Goal: Information Seeking & Learning: Compare options

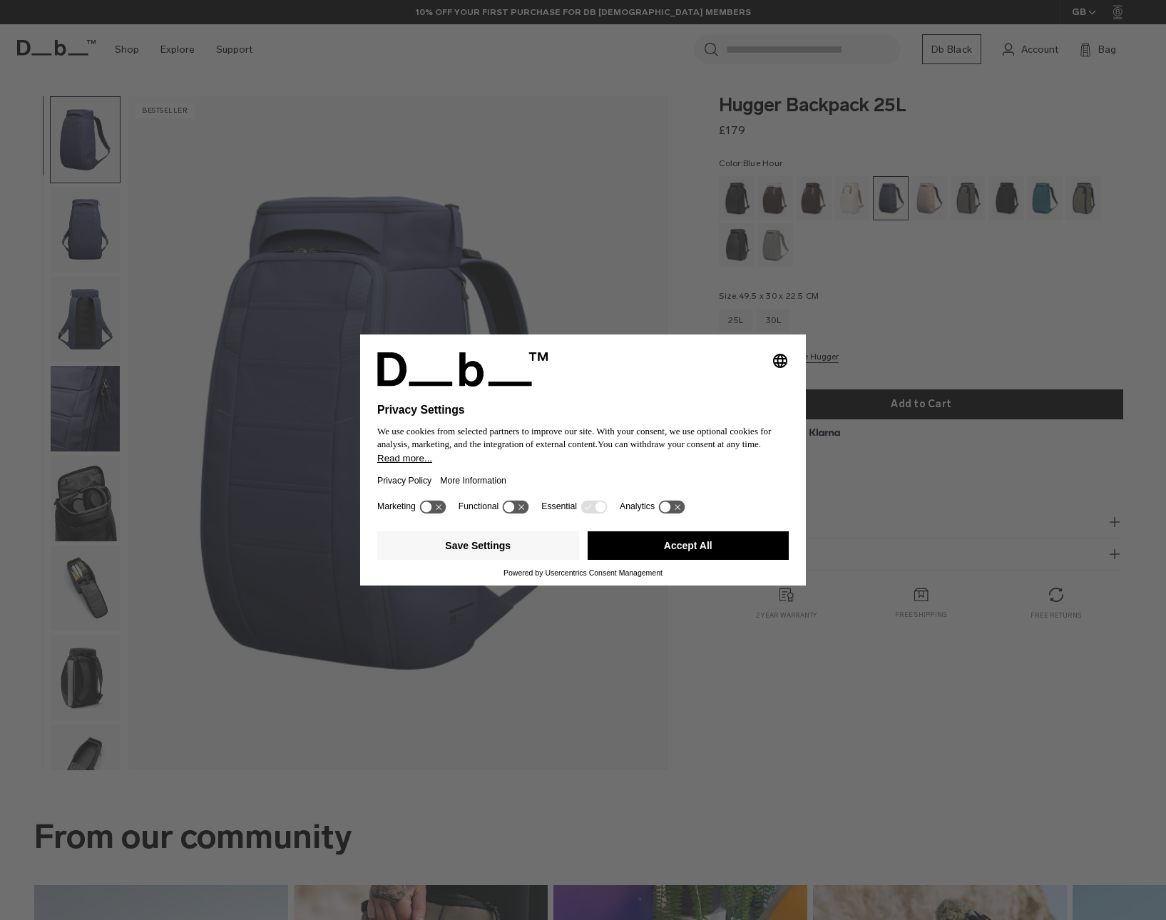
click at [718, 568] on div "Save Settings Accept All" at bounding box center [583, 547] width 412 height 43
click at [712, 552] on button "Accept All" at bounding box center [689, 545] width 202 height 29
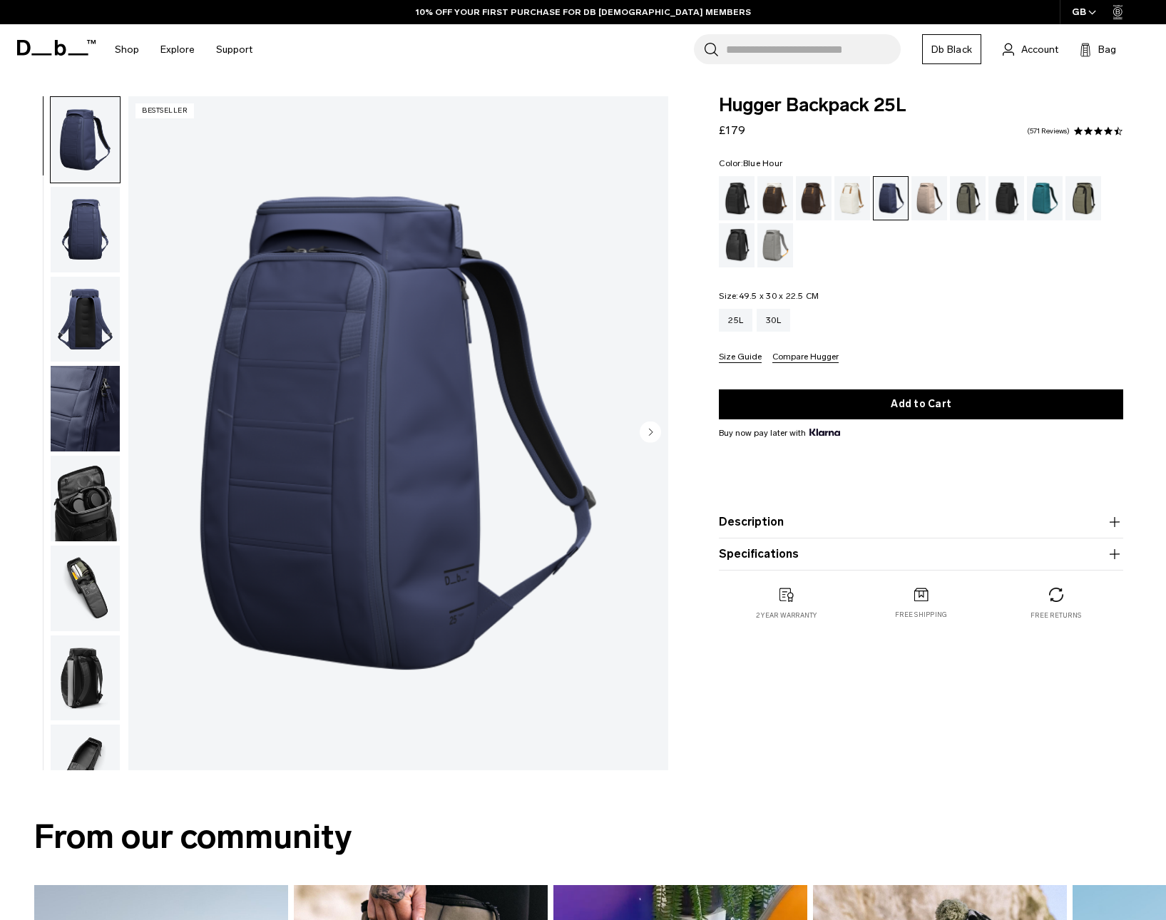
click at [856, 200] on div "Oatmilk" at bounding box center [852, 198] width 36 height 44
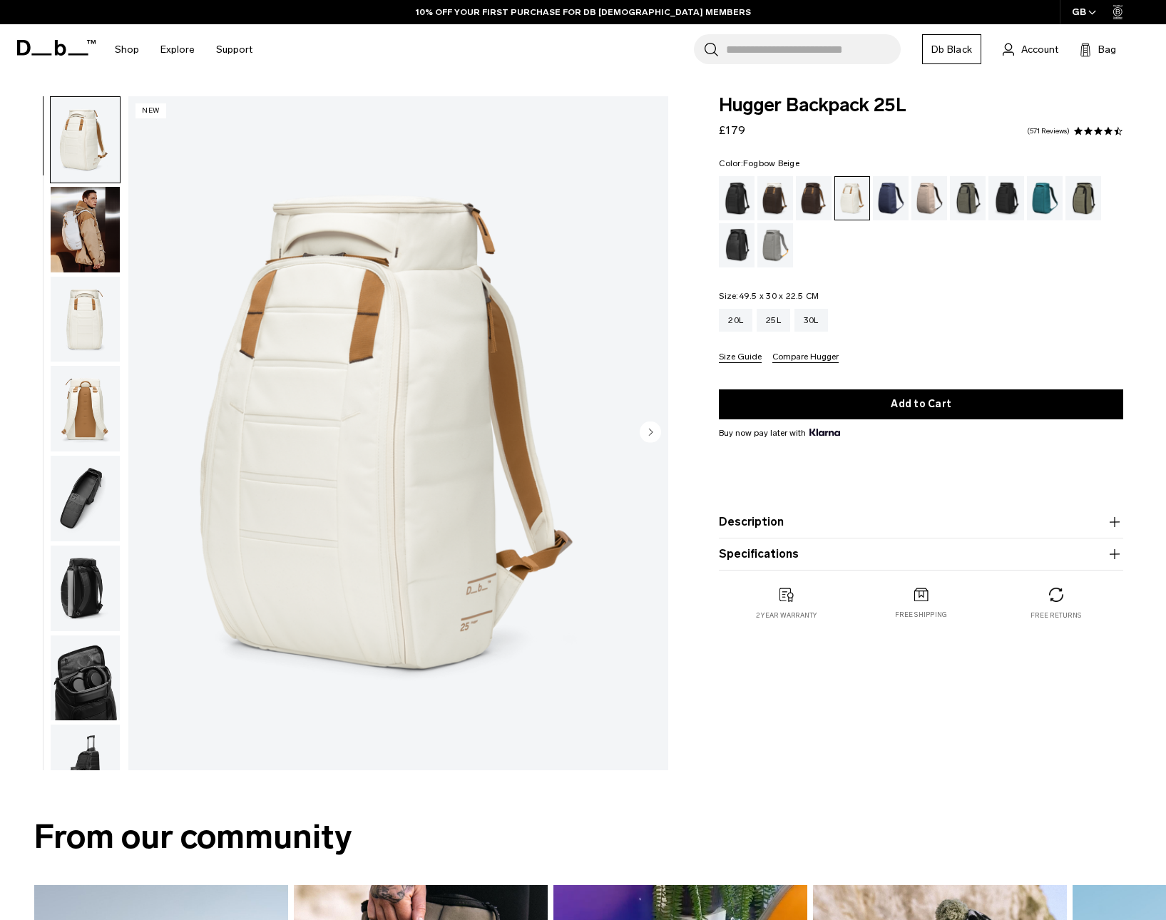
click at [931, 194] on div "Fogbow Beige" at bounding box center [930, 198] width 36 height 44
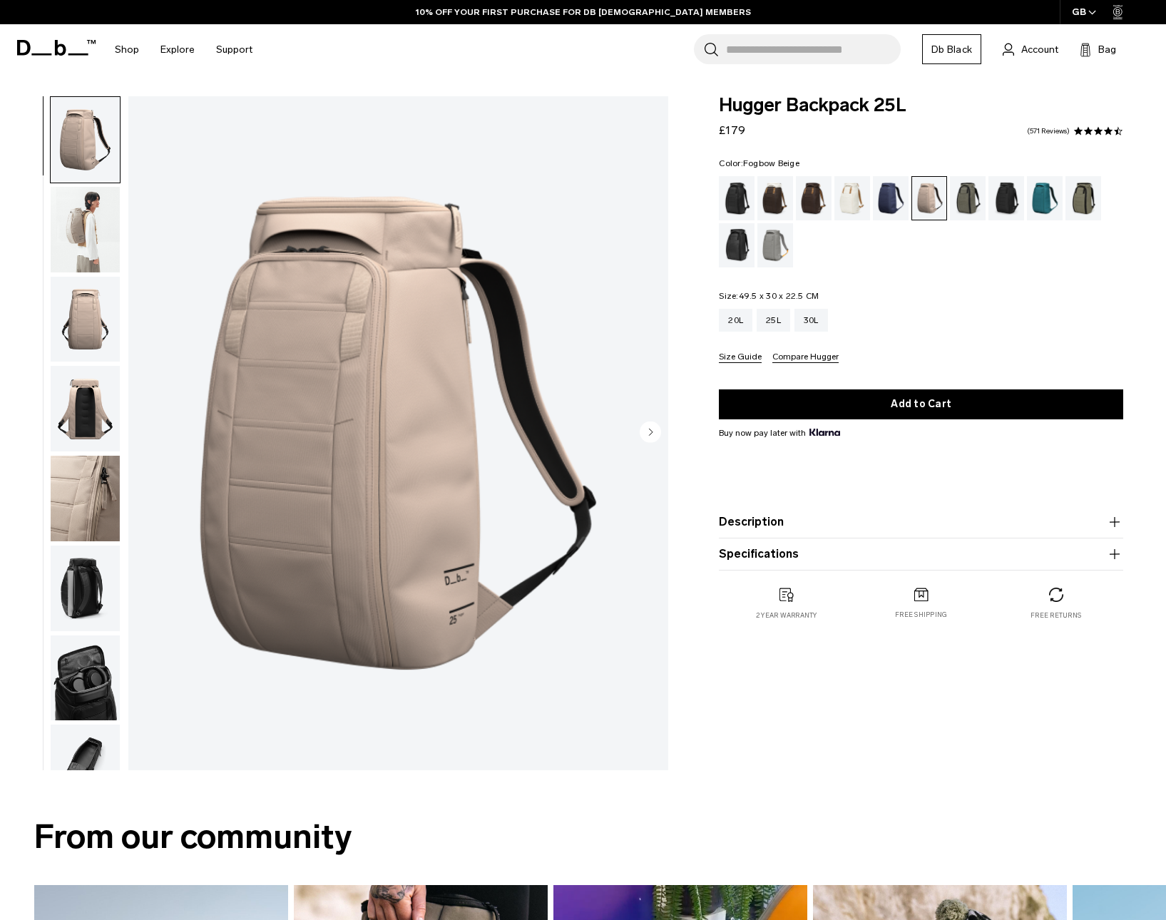
click at [650, 429] on circle "Next slide" at bounding box center [650, 431] width 21 height 21
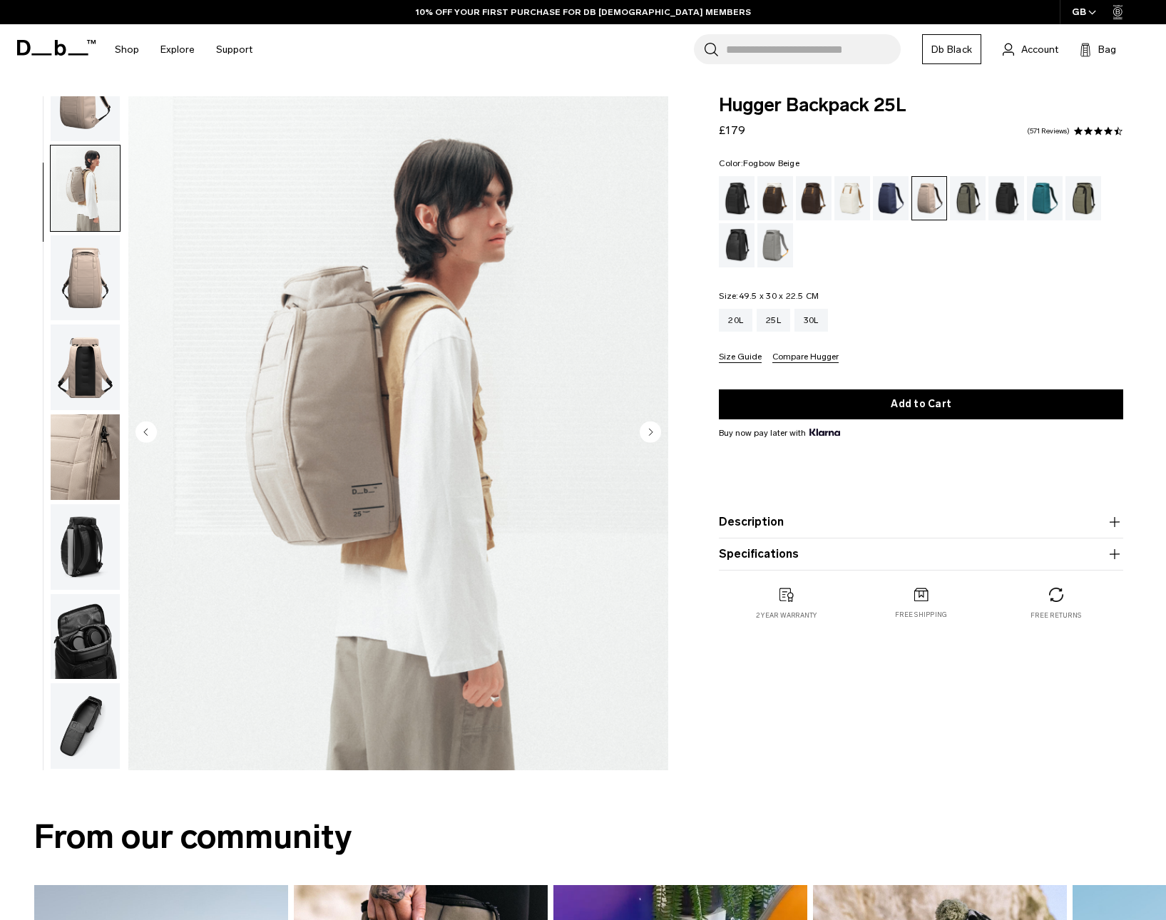
scroll to position [90, 0]
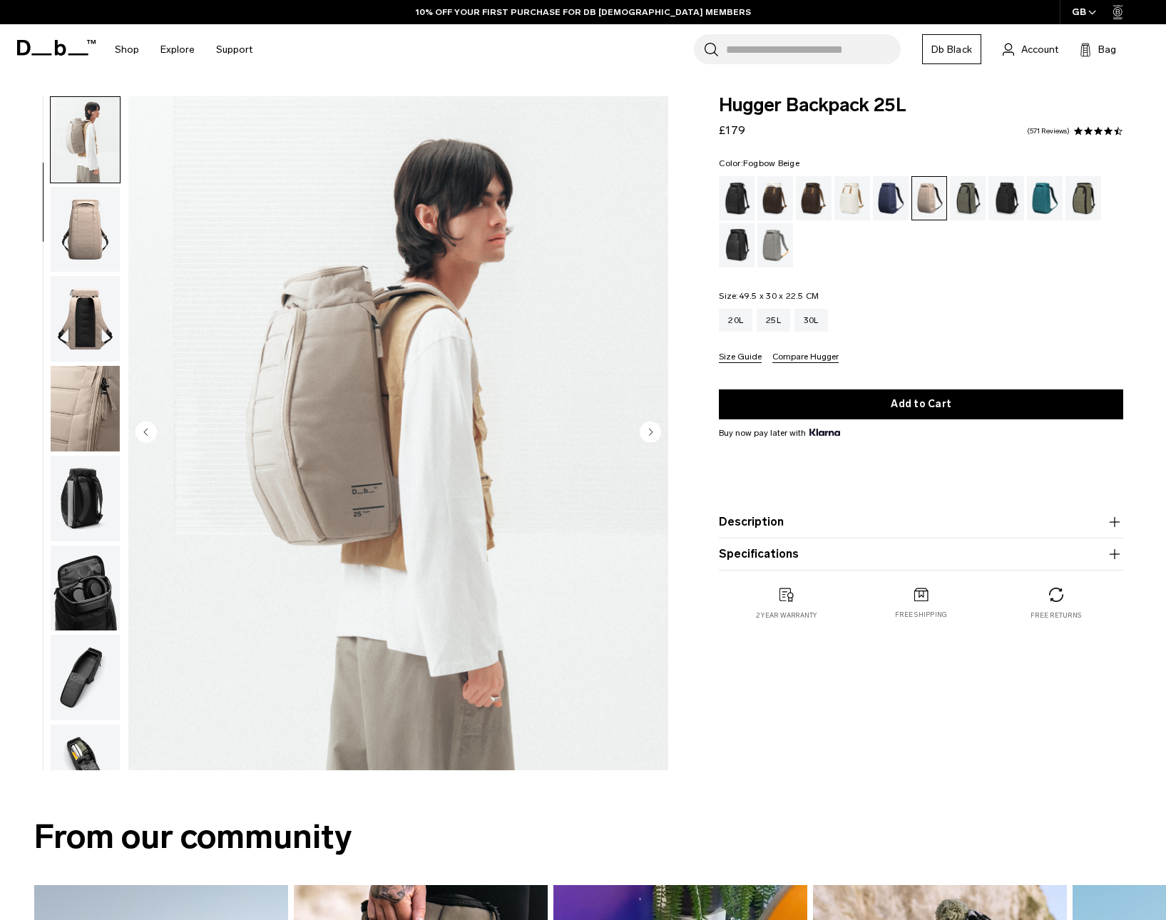
click at [646, 423] on circle "Next slide" at bounding box center [650, 431] width 21 height 21
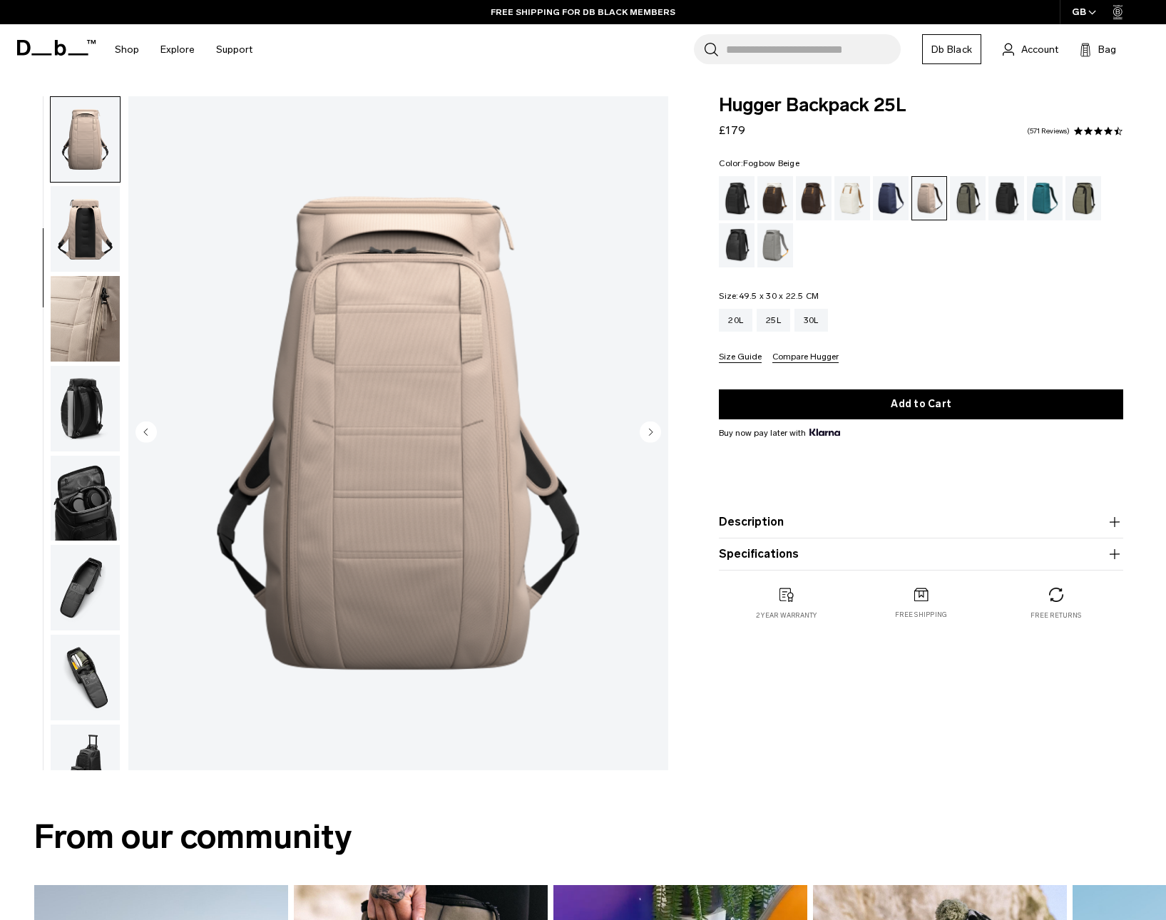
click at [660, 442] on icon "Next slide" at bounding box center [650, 431] width 21 height 21
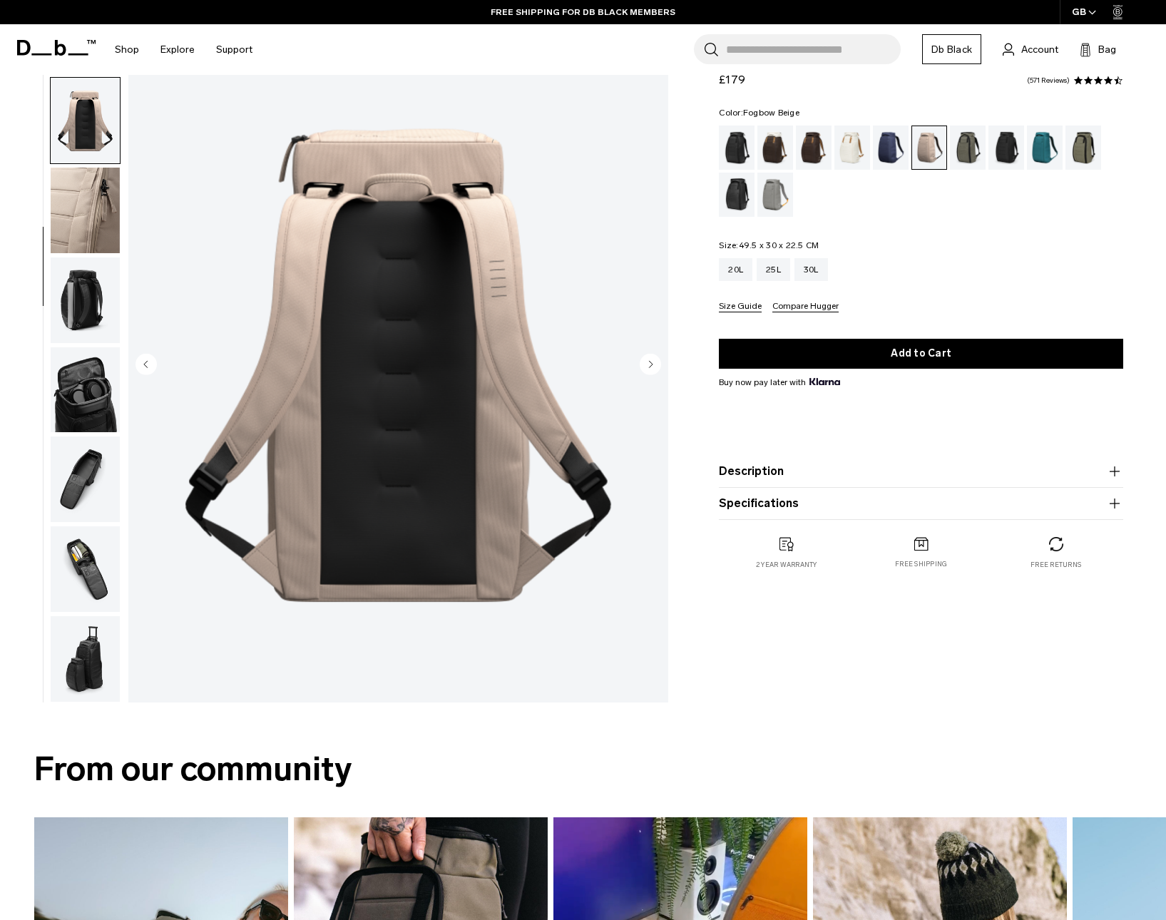
scroll to position [76, 0]
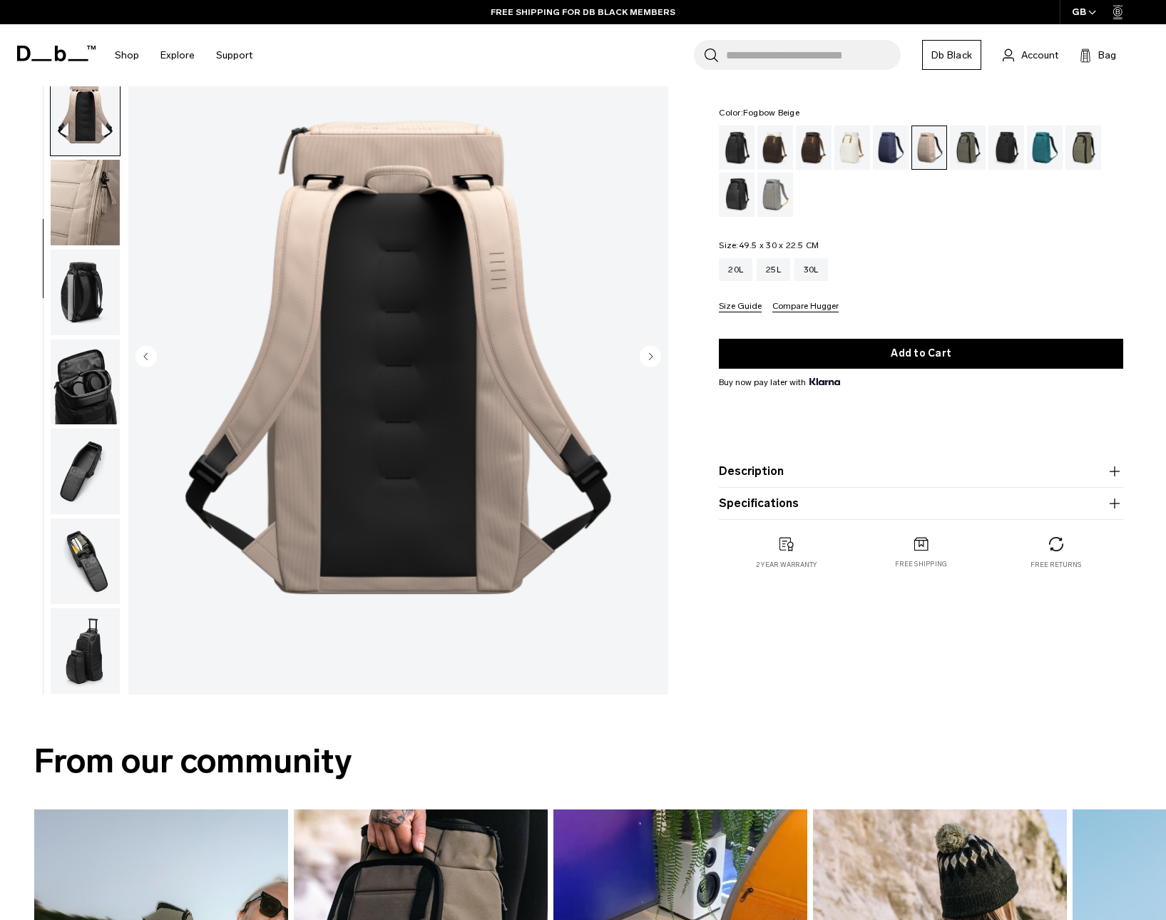
click at [653, 358] on circle "Next slide" at bounding box center [650, 355] width 21 height 21
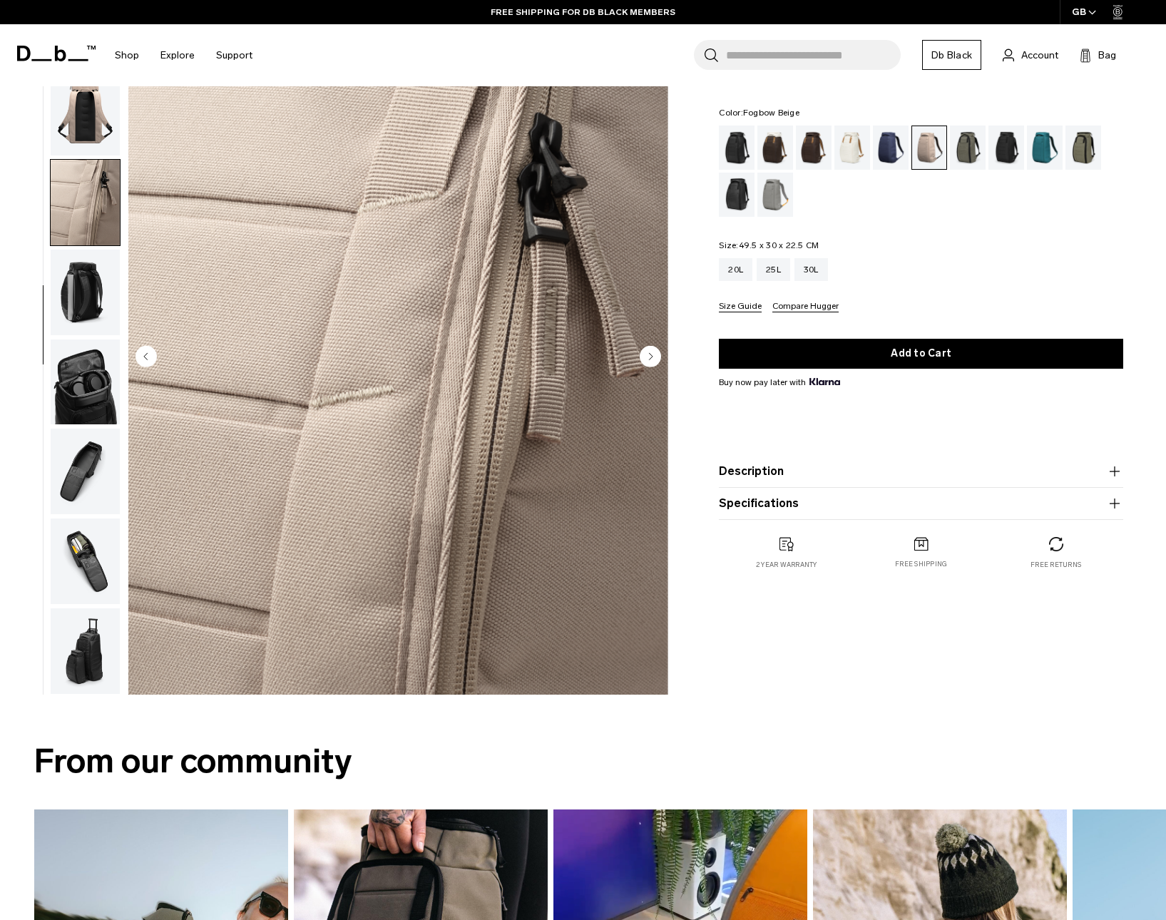
click at [652, 355] on icon "Next slide" at bounding box center [652, 356] width 4 height 6
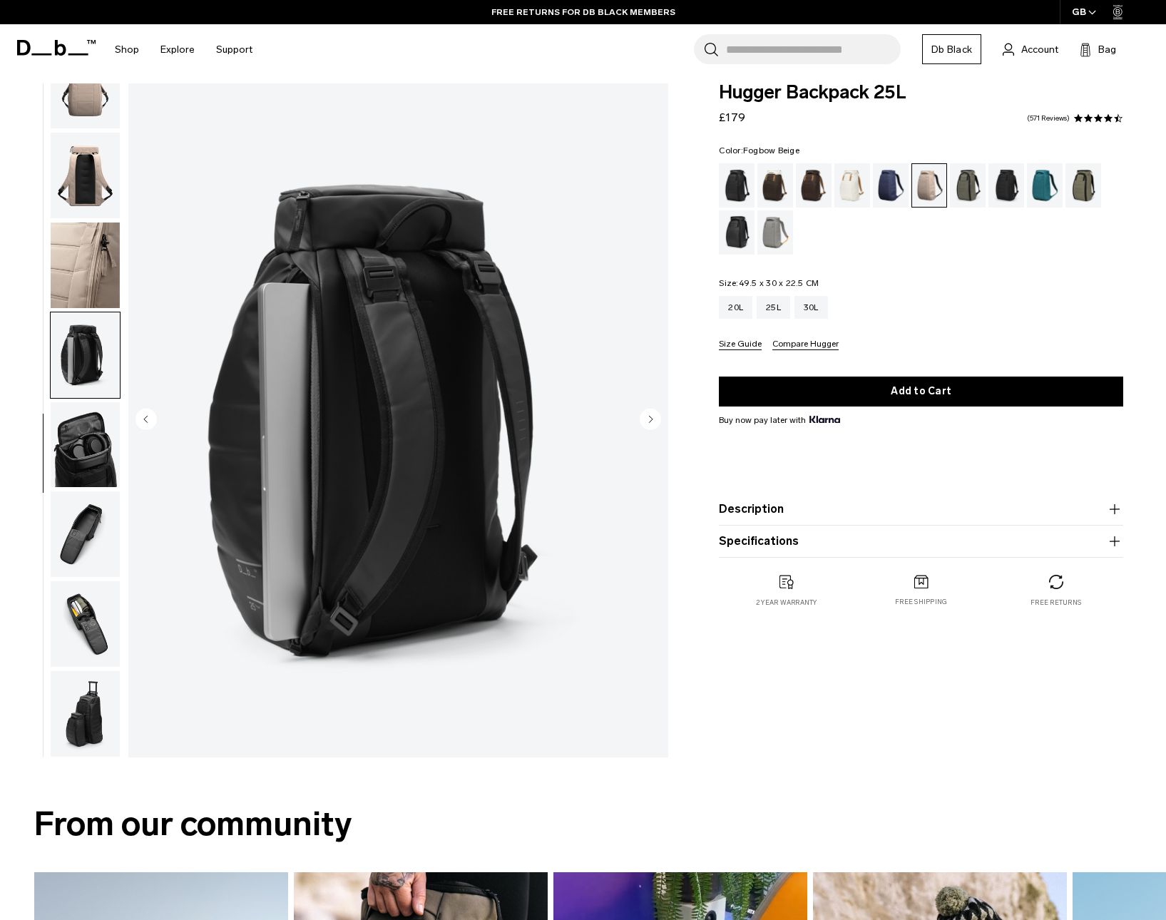
scroll to position [0, 0]
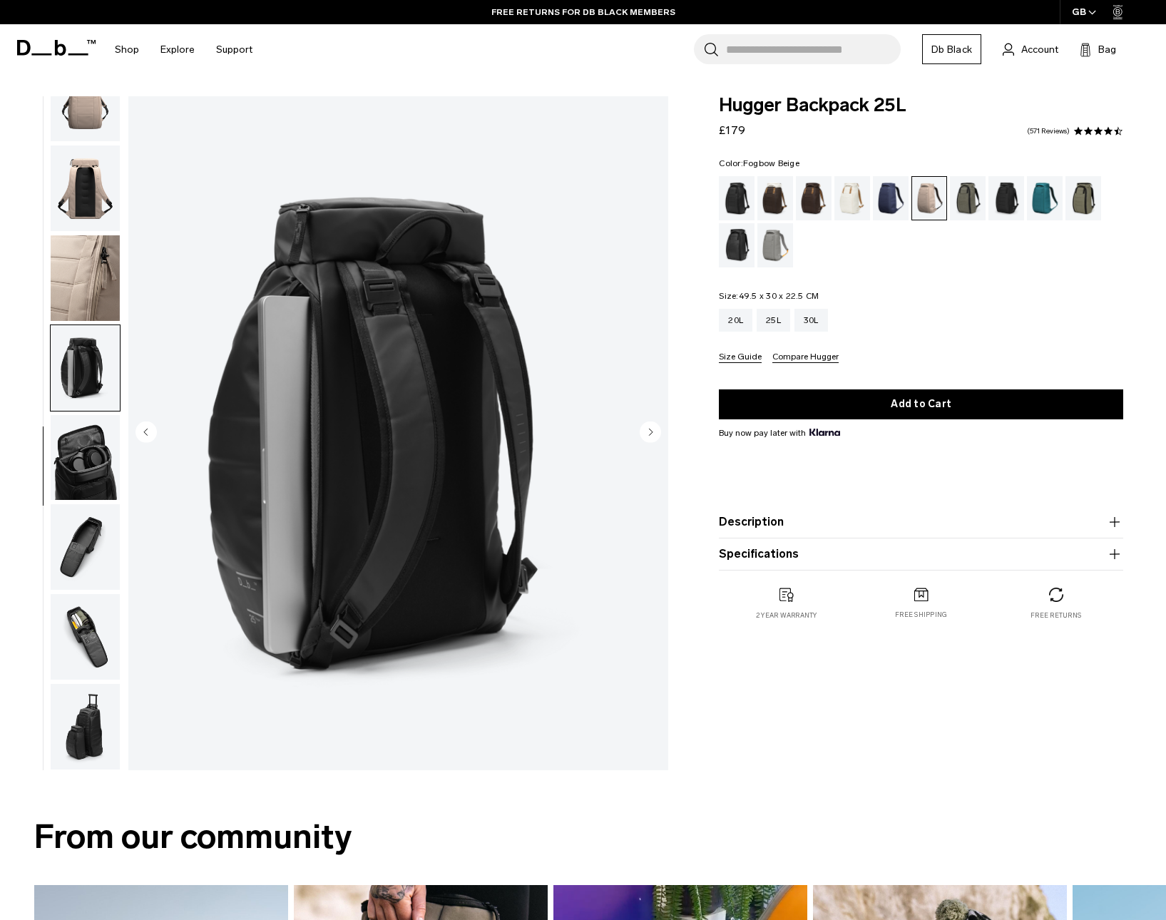
click at [141, 440] on circle "Previous slide" at bounding box center [146, 431] width 21 height 21
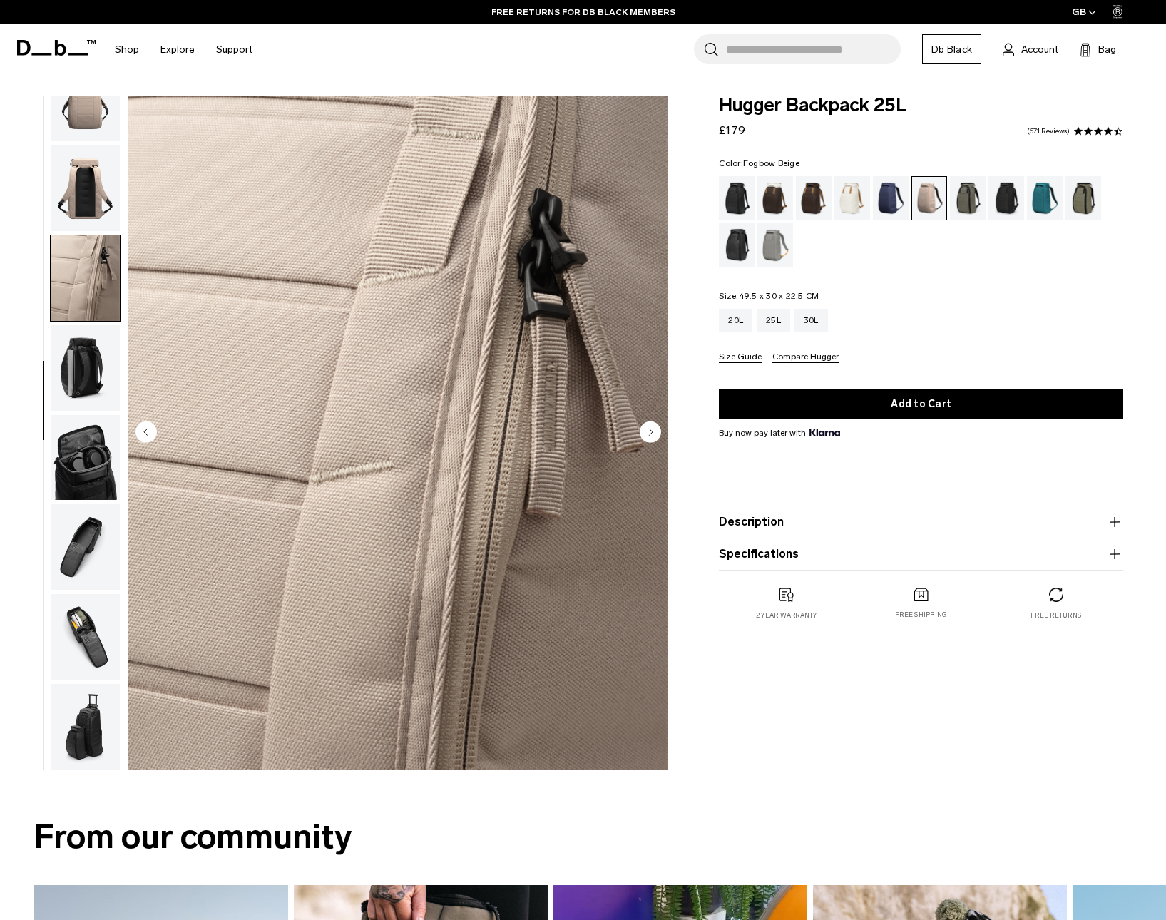
click at [143, 436] on circle "Previous slide" at bounding box center [146, 431] width 21 height 21
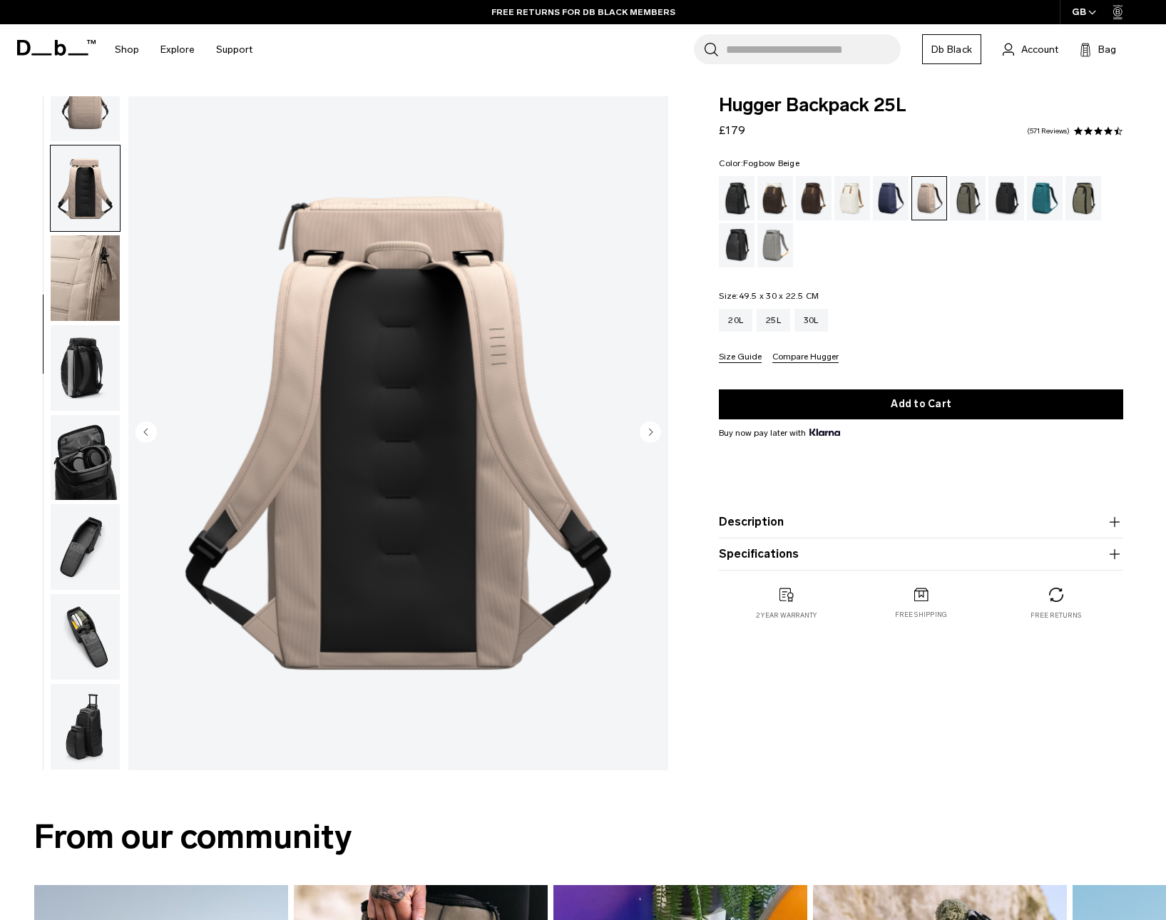
click at [143, 436] on circle "Previous slide" at bounding box center [146, 431] width 21 height 21
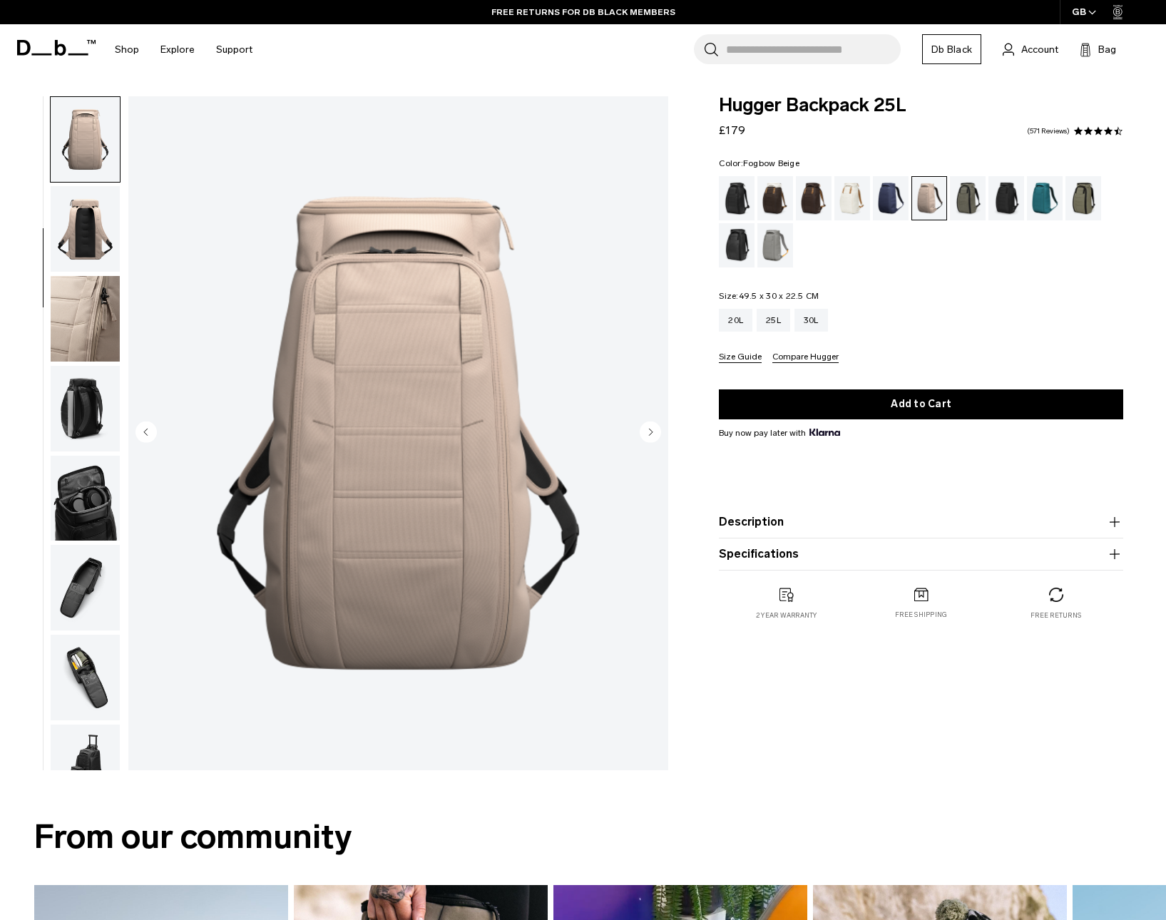
click at [143, 436] on circle "Previous slide" at bounding box center [146, 431] width 21 height 21
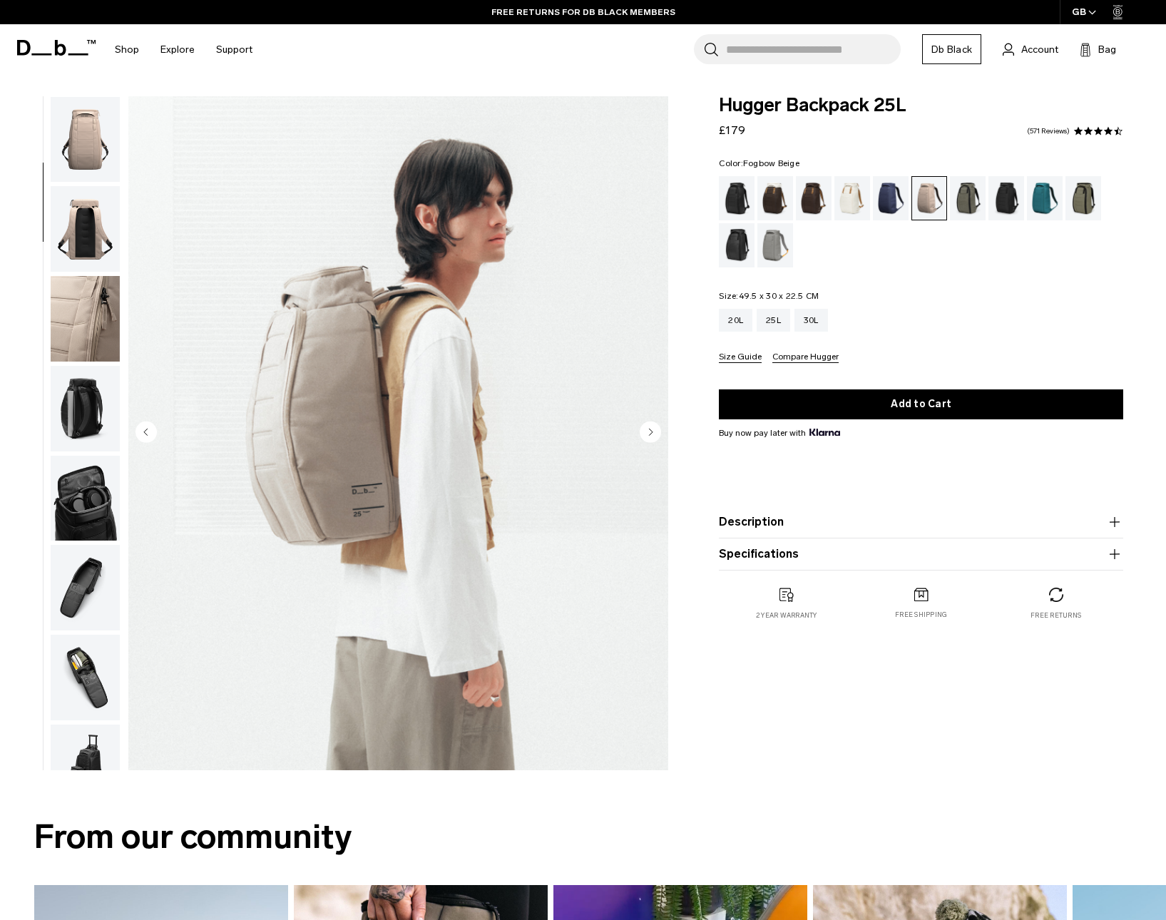
scroll to position [90, 0]
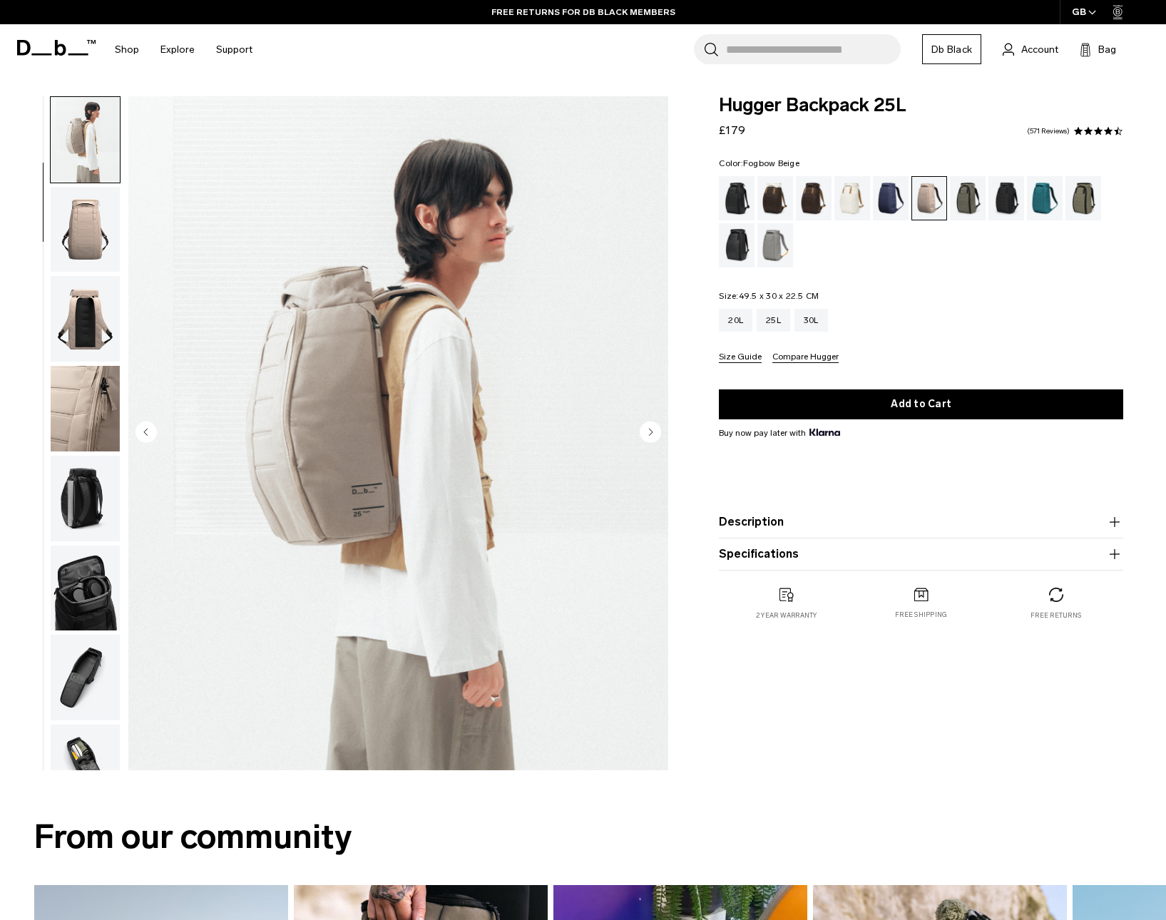
click at [143, 436] on circle "Previous slide" at bounding box center [146, 431] width 21 height 21
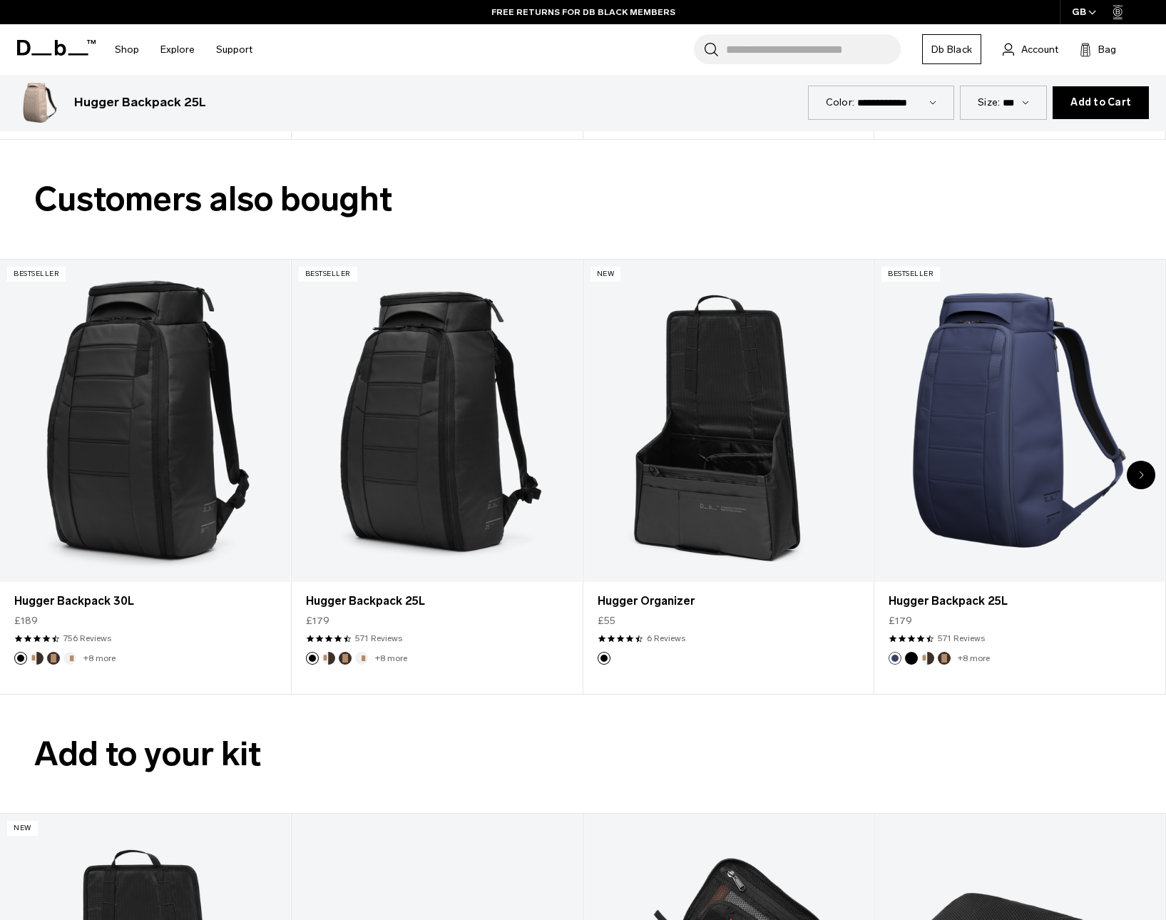
scroll to position [3677, 0]
